Goal: Task Accomplishment & Management: Use online tool/utility

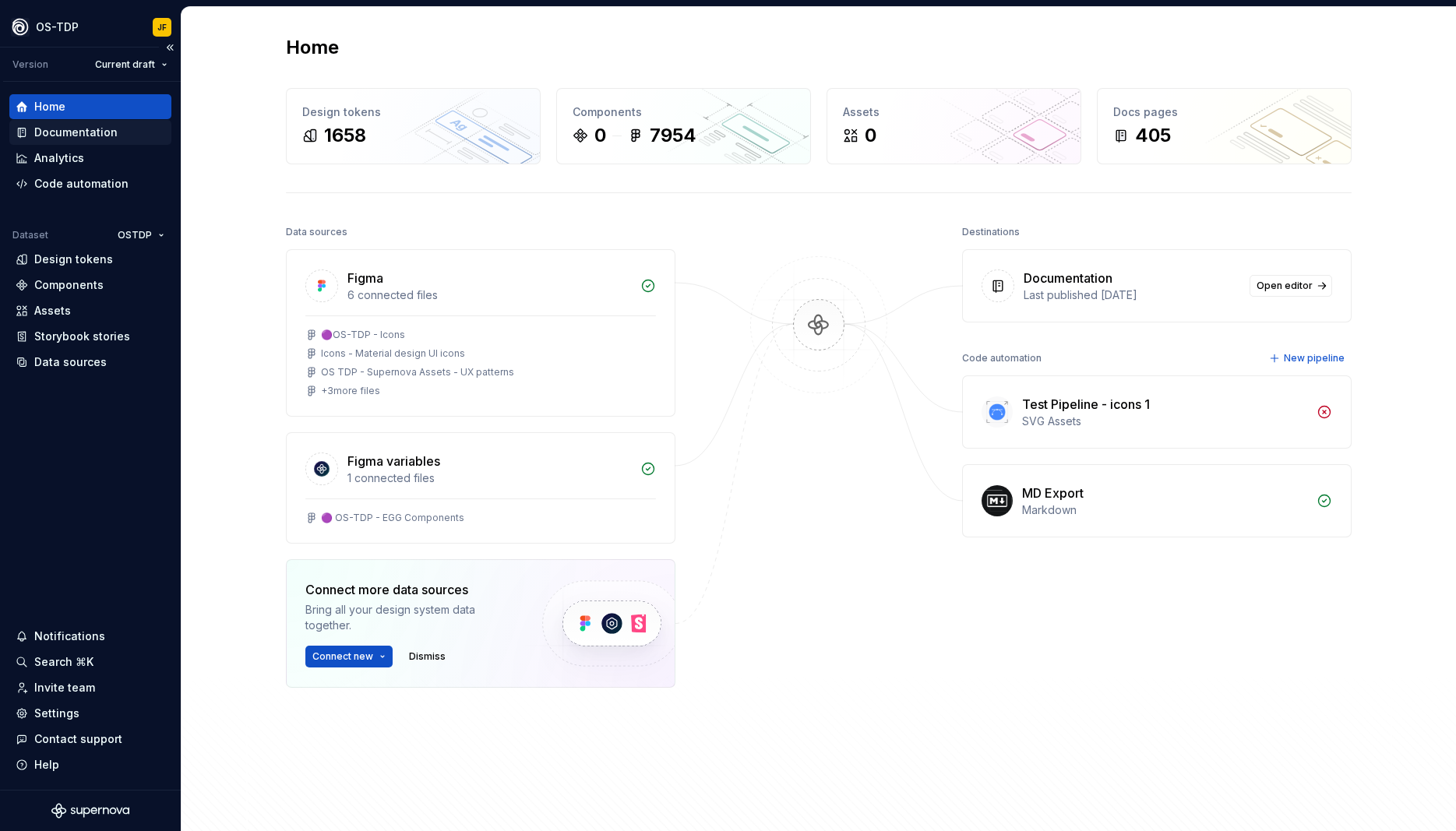
click at [94, 129] on div "Documentation" at bounding box center [76, 132] width 83 height 16
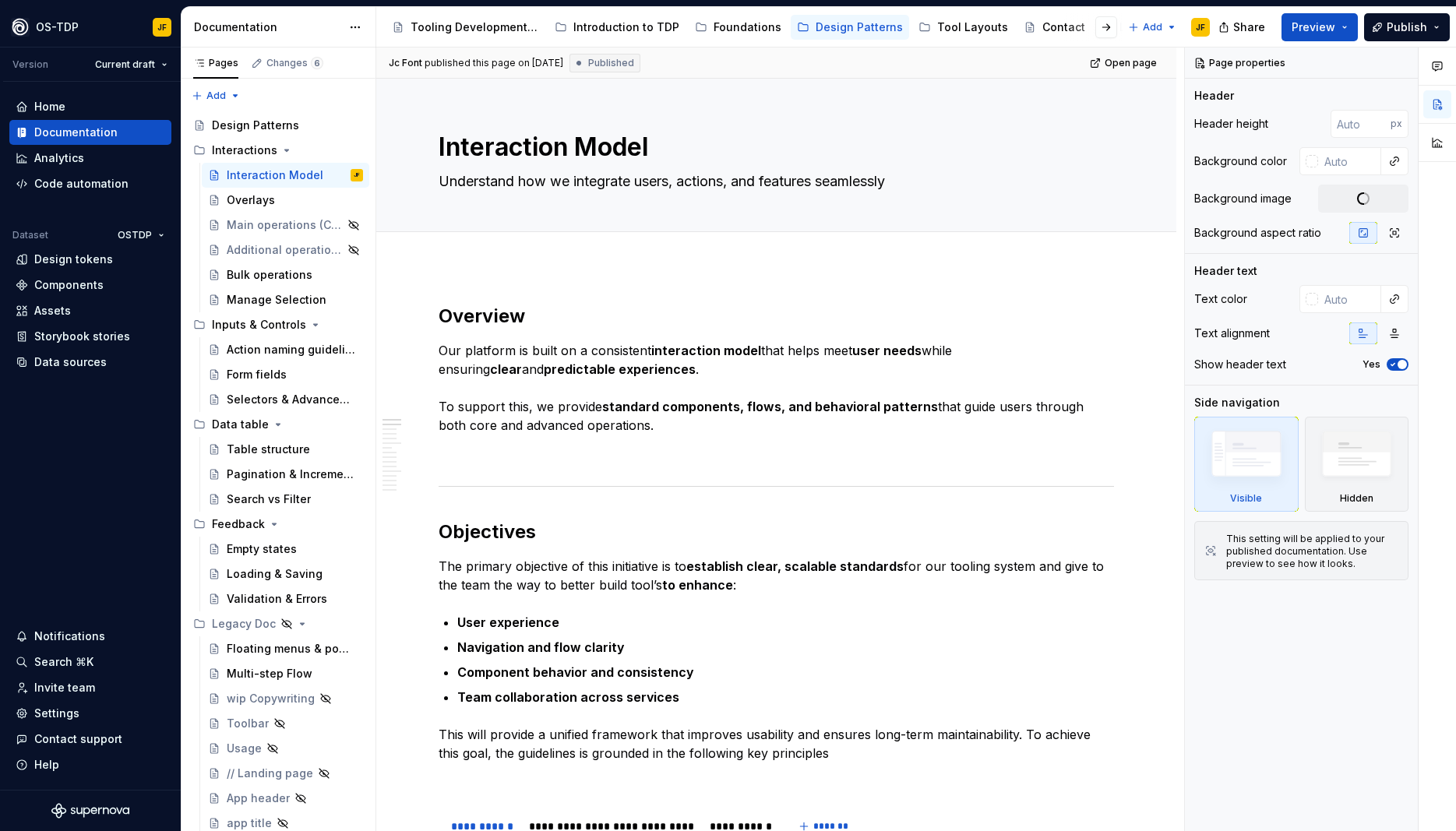
type textarea "*"
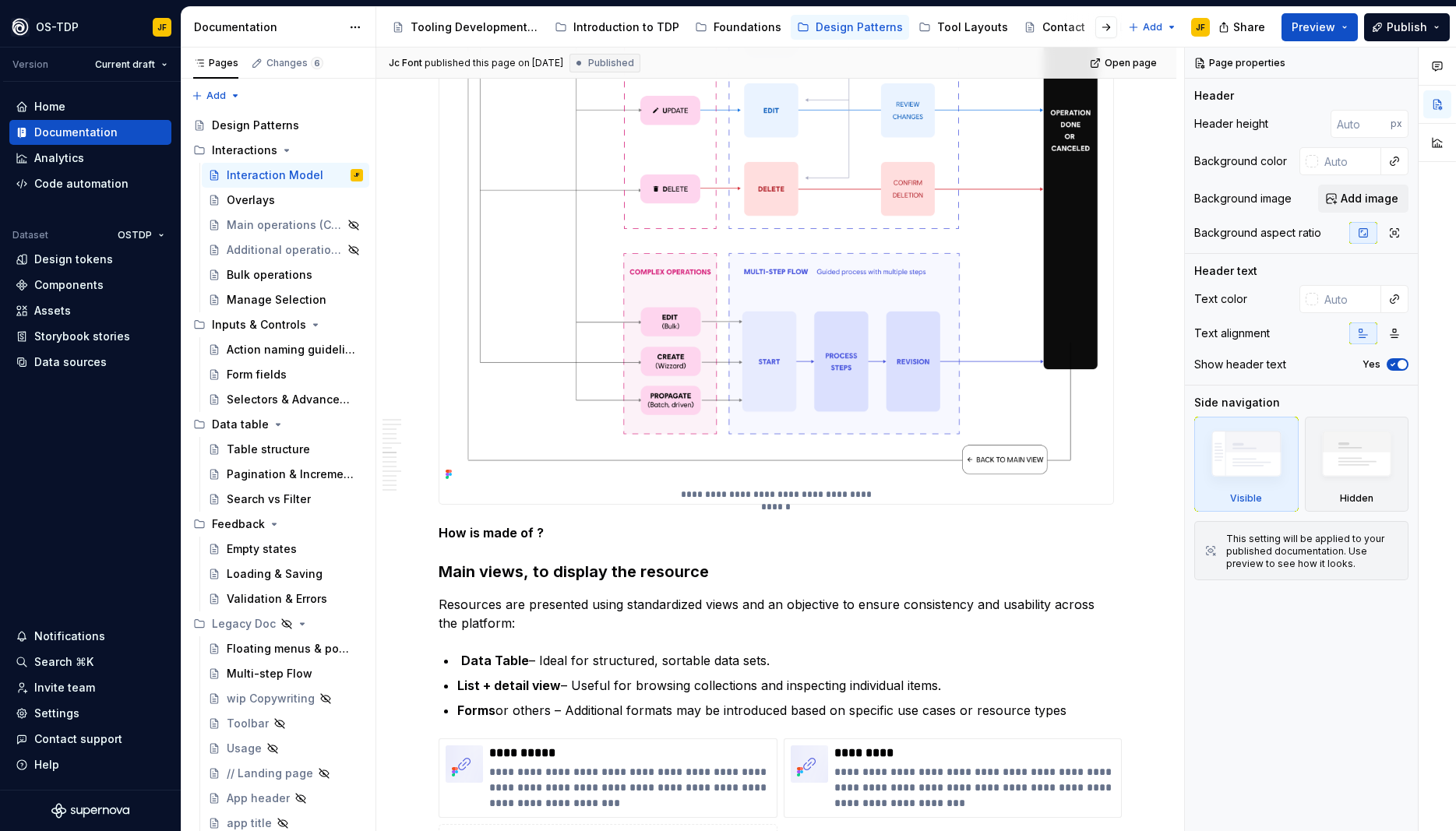
scroll to position [1472, 0]
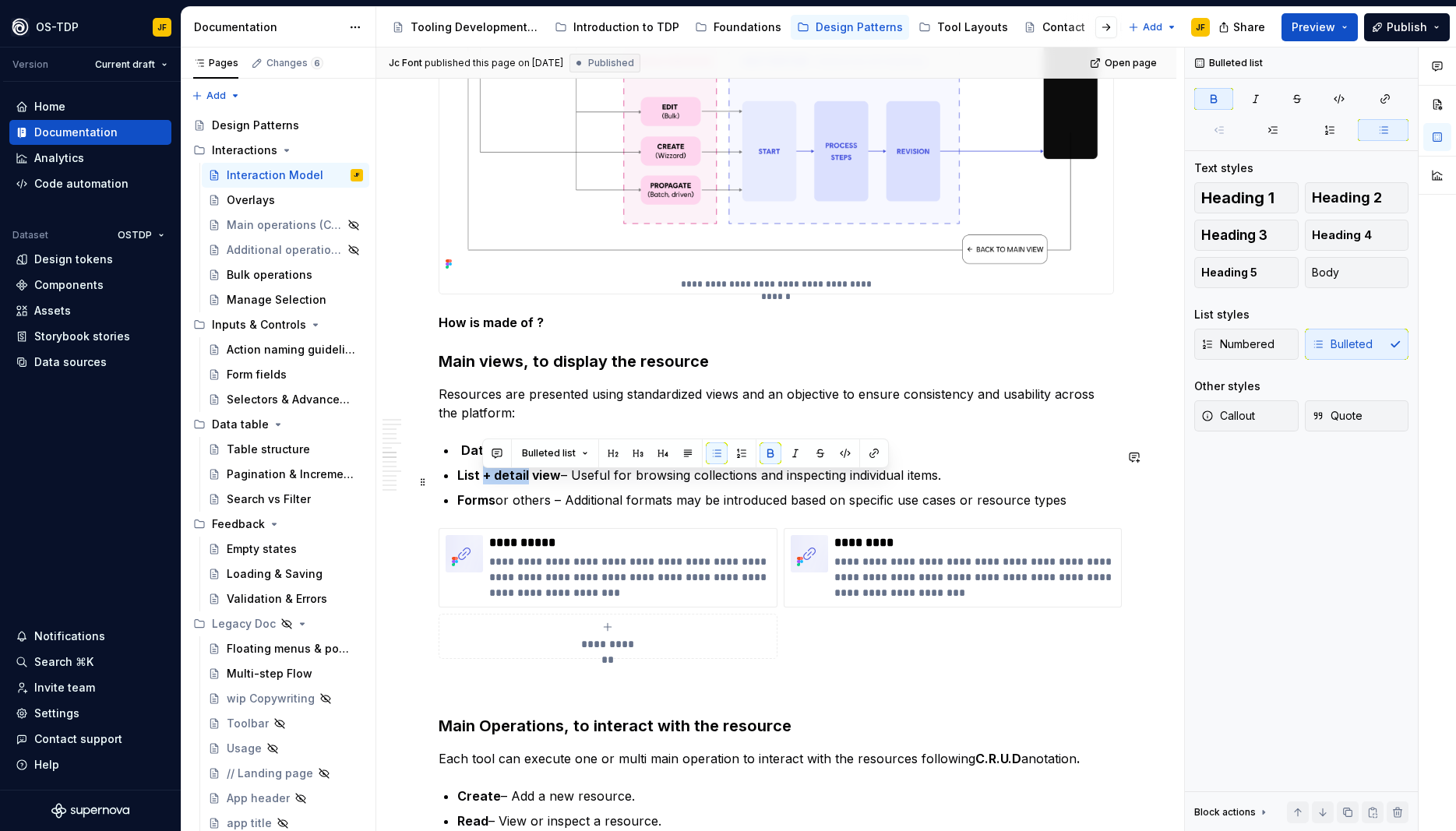
drag, startPoint x: 484, startPoint y: 483, endPoint x: 527, endPoint y: 481, distance: 43.0
click at [527, 481] on strong "List + detail view" at bounding box center [509, 475] width 104 height 16
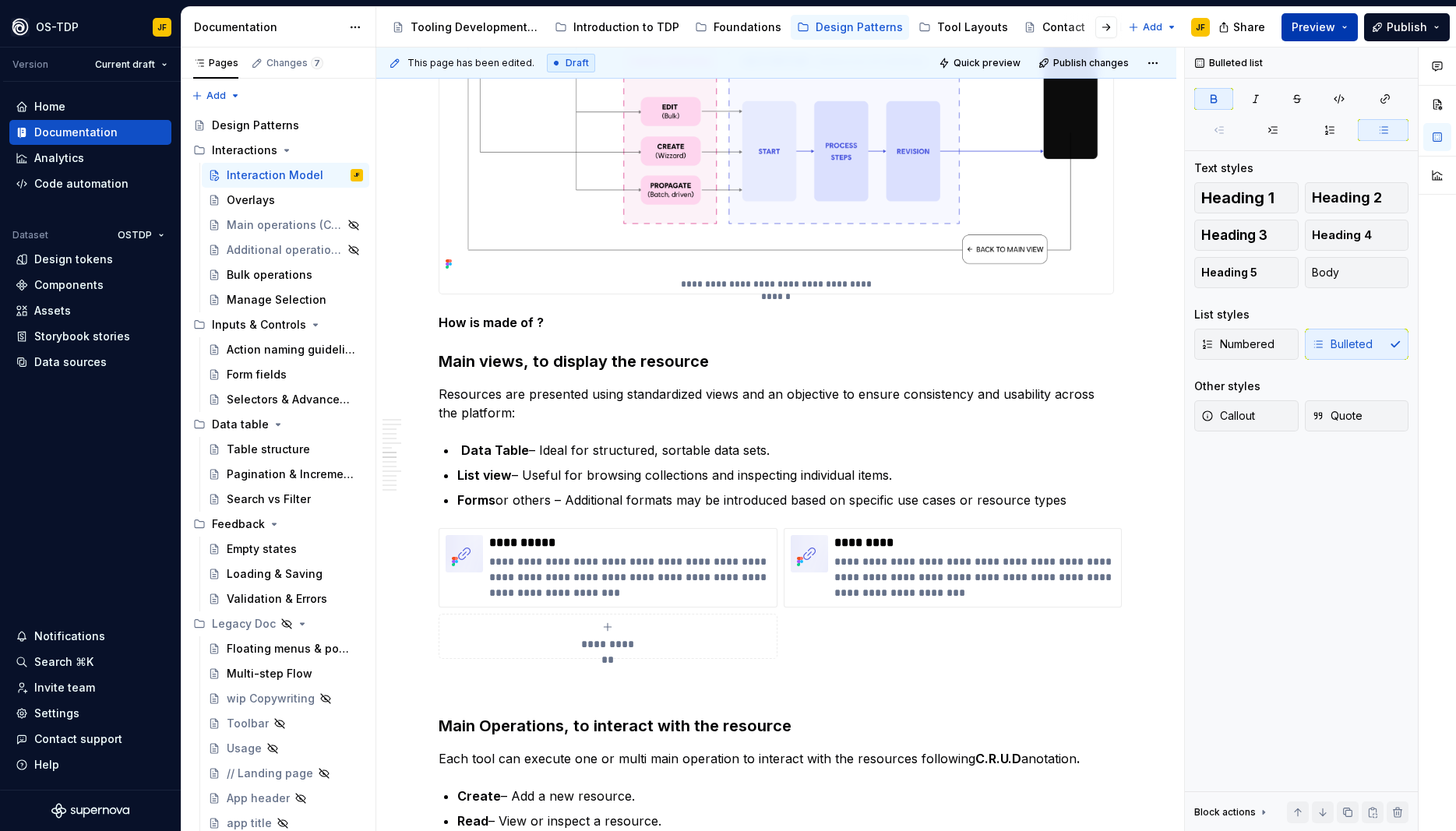
click at [1351, 27] on button "Preview" at bounding box center [1320, 27] width 76 height 28
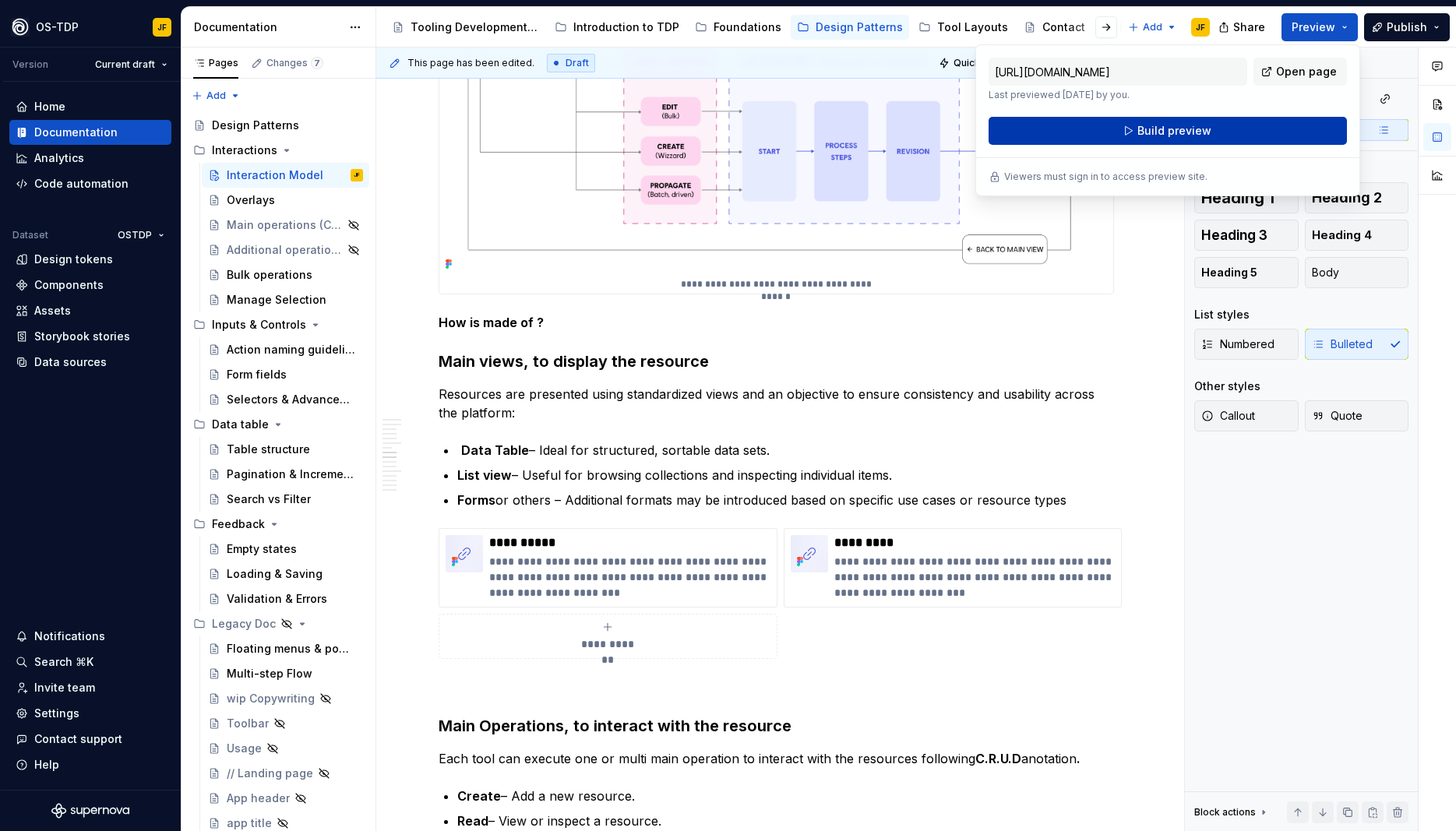
click at [1139, 132] on button "Build preview" at bounding box center [1167, 131] width 358 height 28
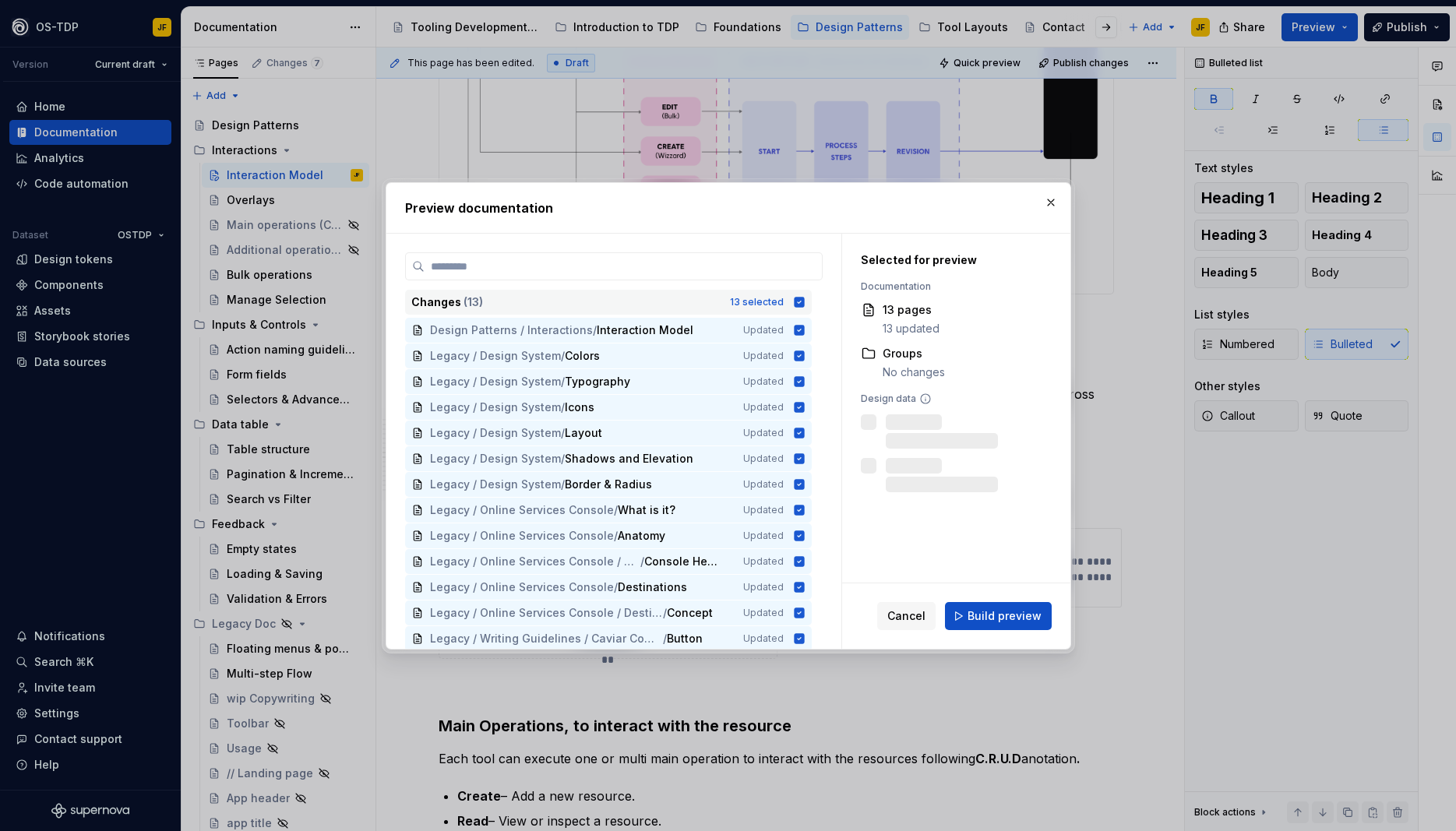
click at [804, 301] on icon at bounding box center [799, 301] width 10 height 10
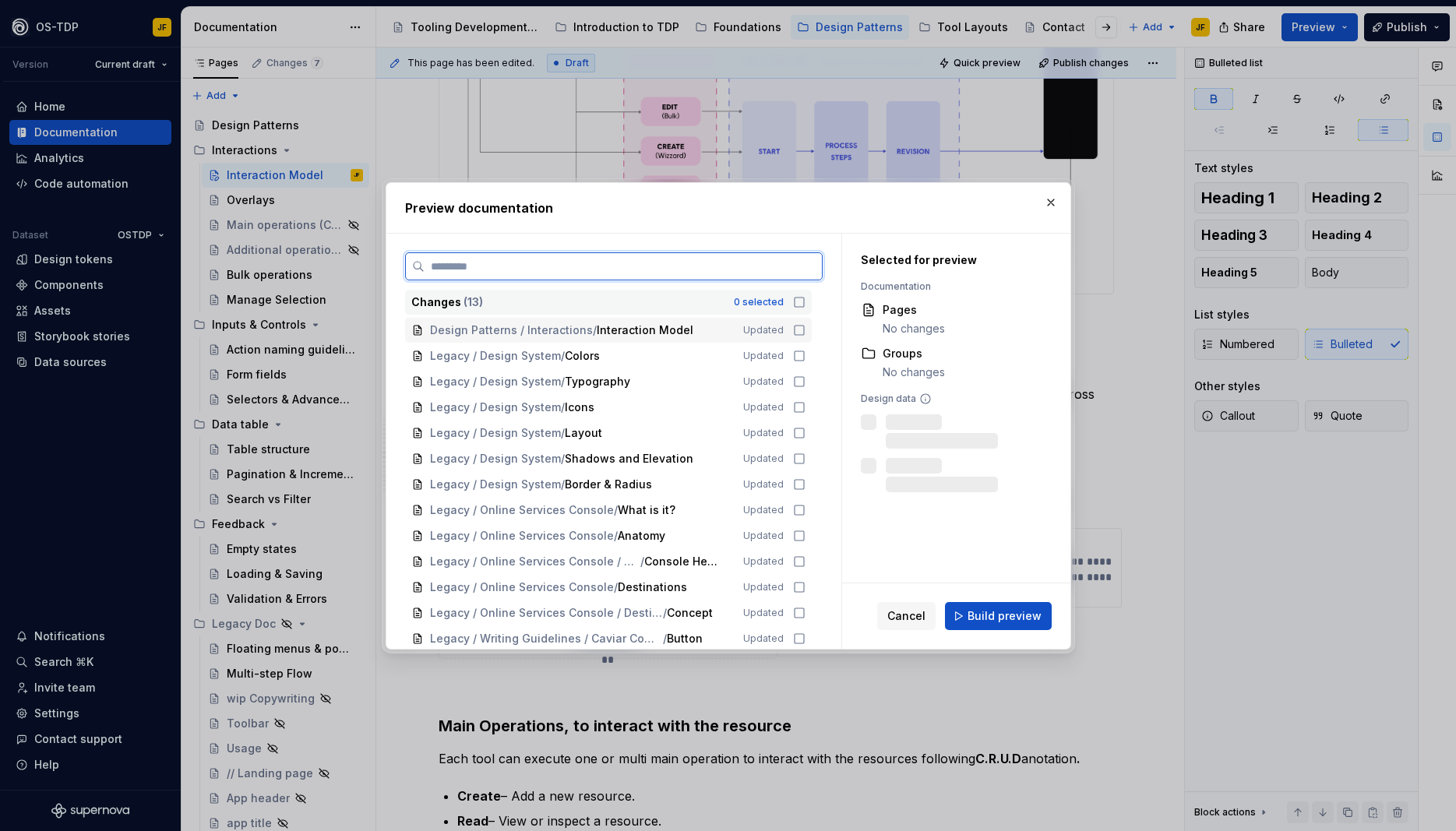
click at [806, 330] on icon at bounding box center [799, 330] width 12 height 12
click at [963, 613] on button "Build preview" at bounding box center [998, 616] width 107 height 28
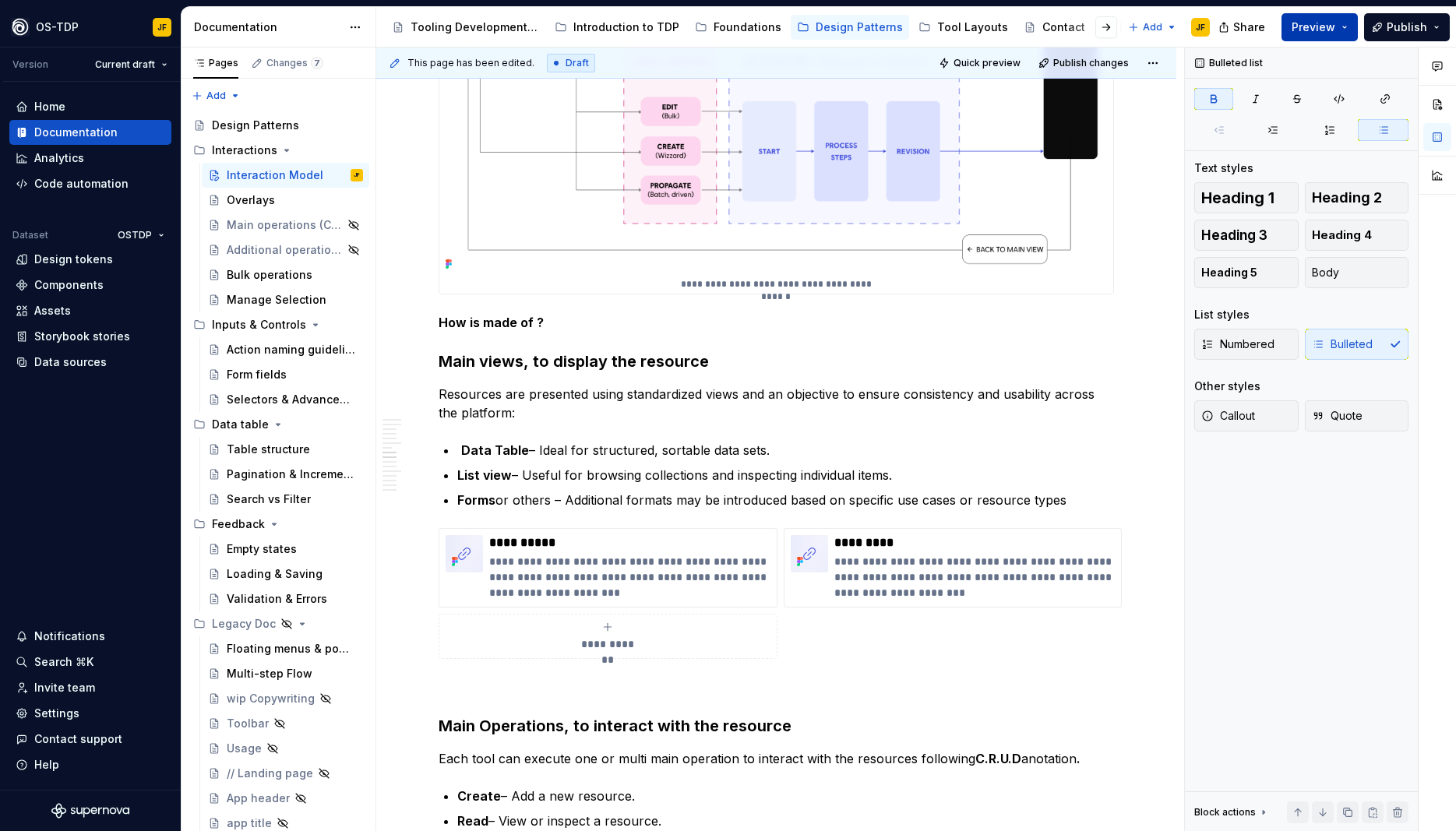
click at [1351, 25] on button "Preview" at bounding box center [1320, 27] width 76 height 28
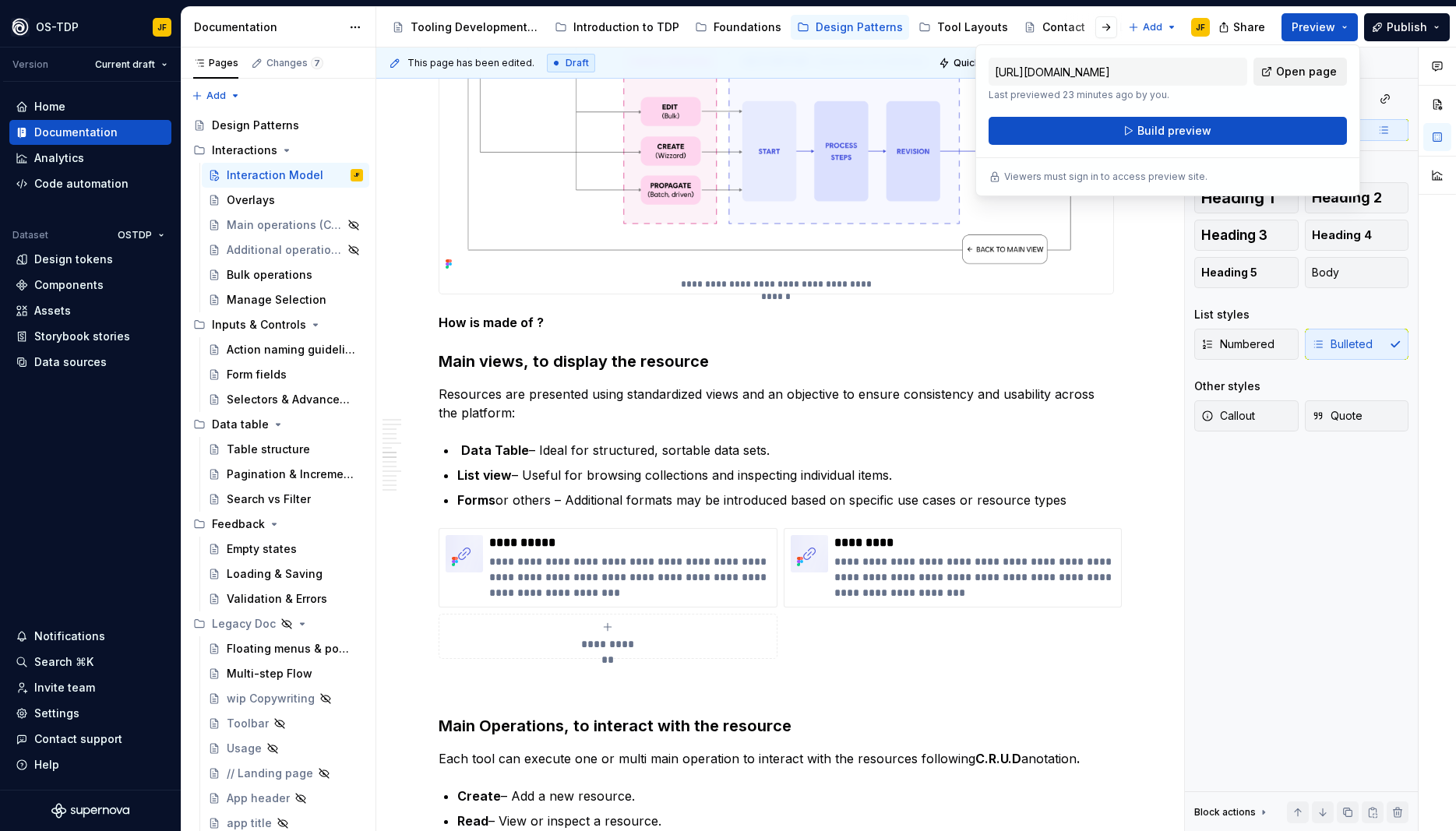
click at [1304, 66] on span "Open page" at bounding box center [1306, 71] width 61 height 16
type textarea "*"
